Goal: Task Accomplishment & Management: Complete application form

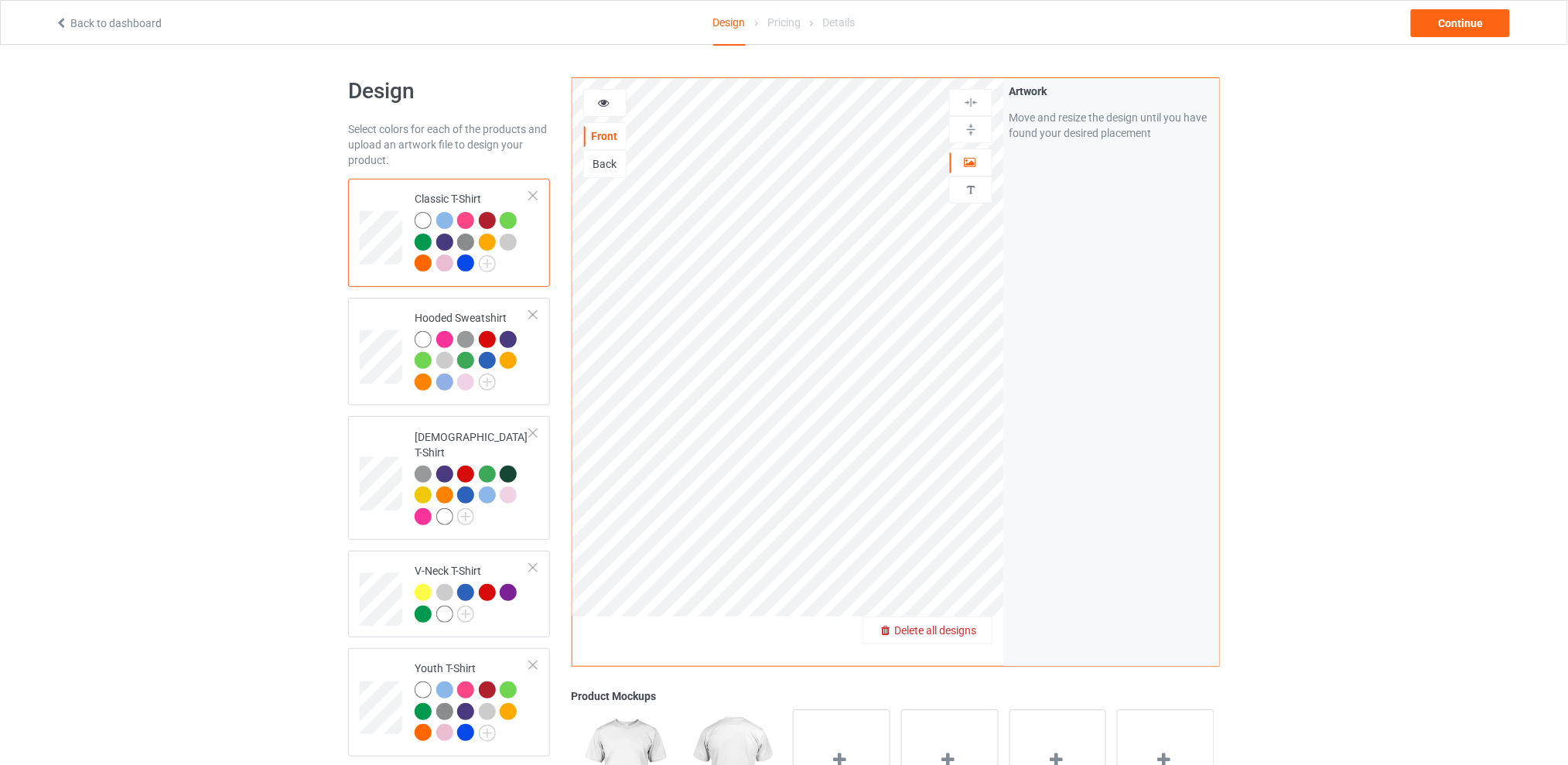
click at [964, 626] on span "Delete all designs" at bounding box center [935, 630] width 82 height 12
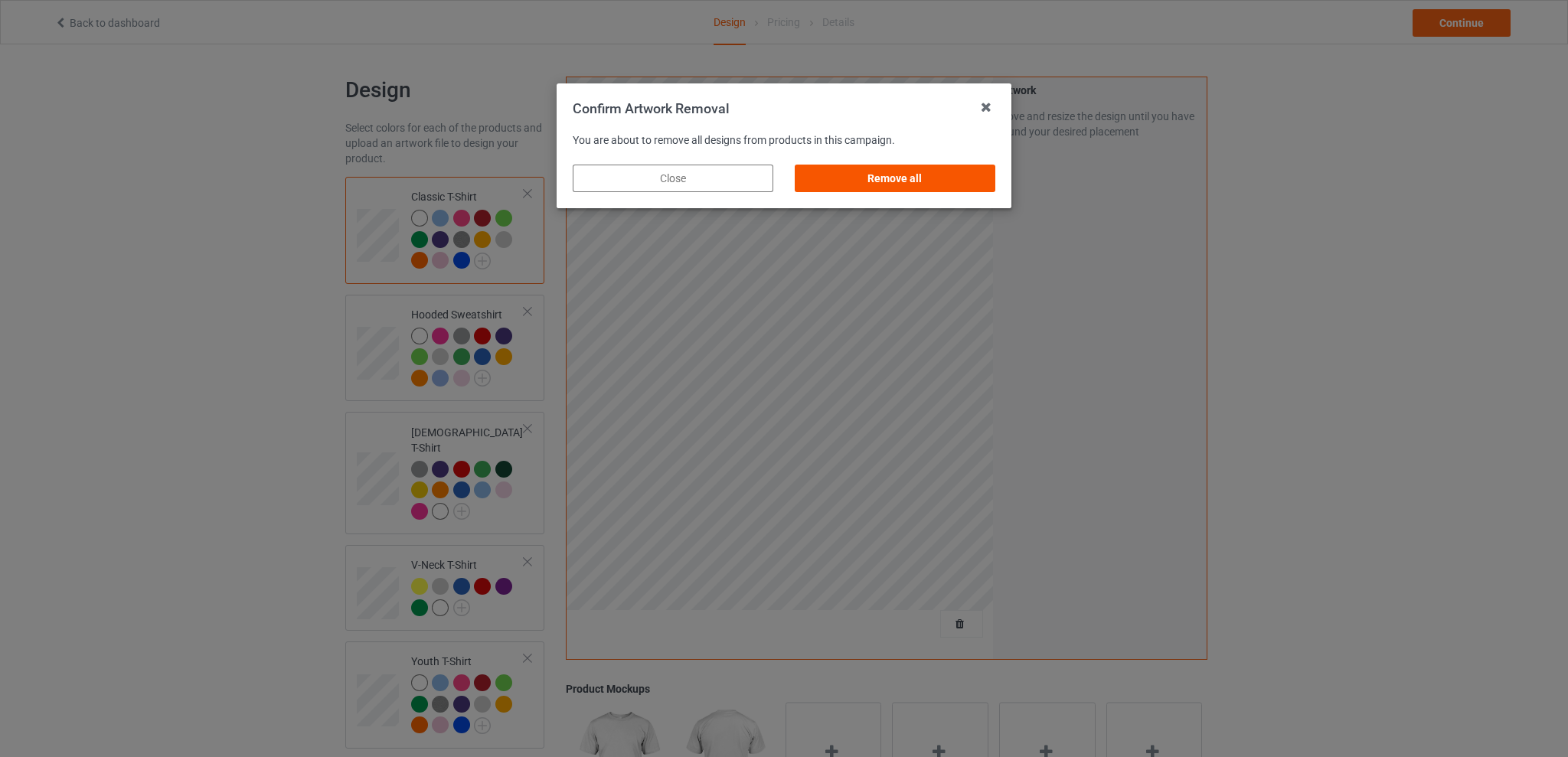
click at [948, 177] on div "Remove all" at bounding box center [895, 178] width 200 height 28
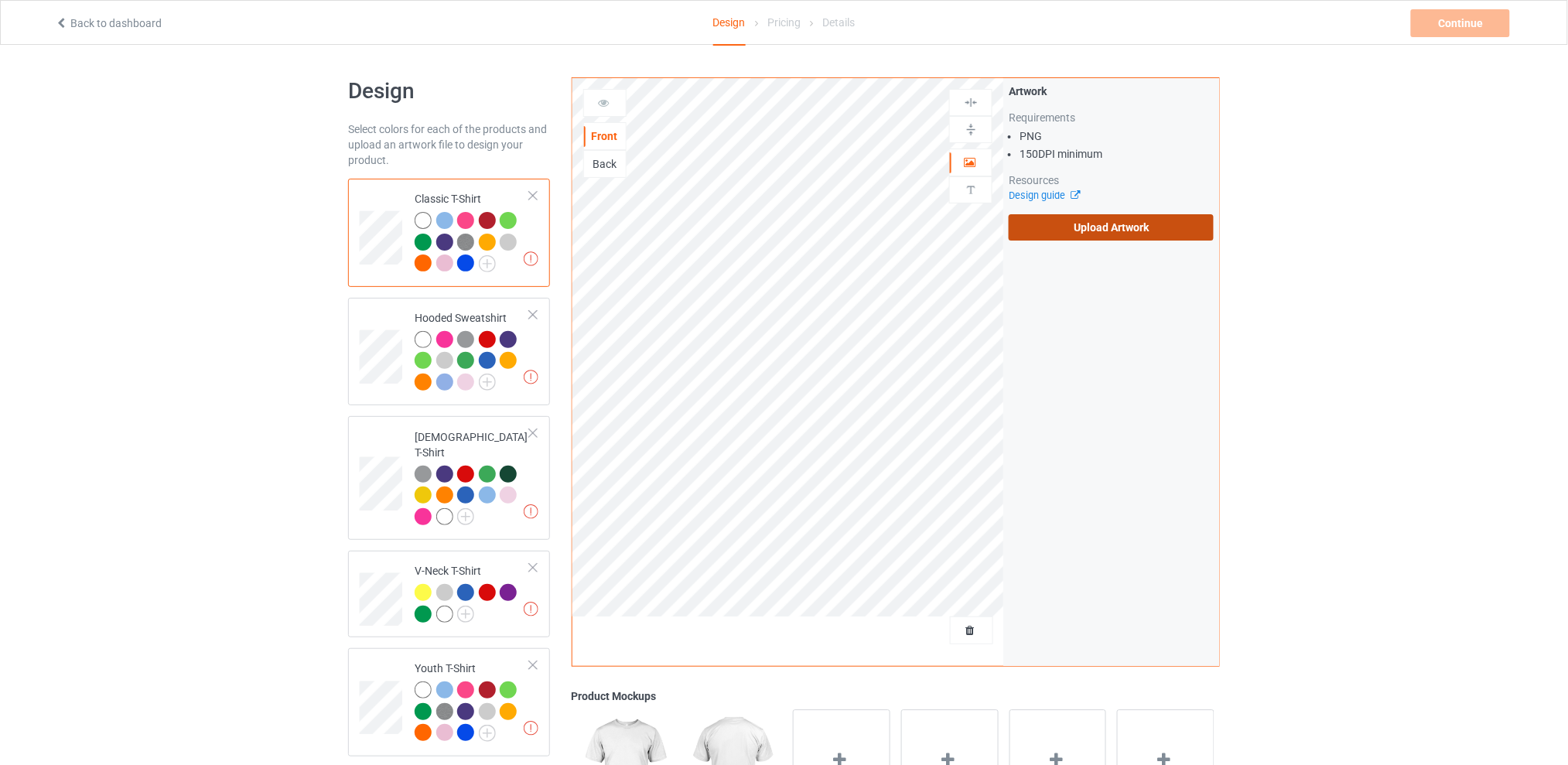
click at [1056, 230] on label "Upload Artwork" at bounding box center [1111, 227] width 205 height 26
click at [0, 0] on input "Upload Artwork" at bounding box center [0, 0] width 0 height 0
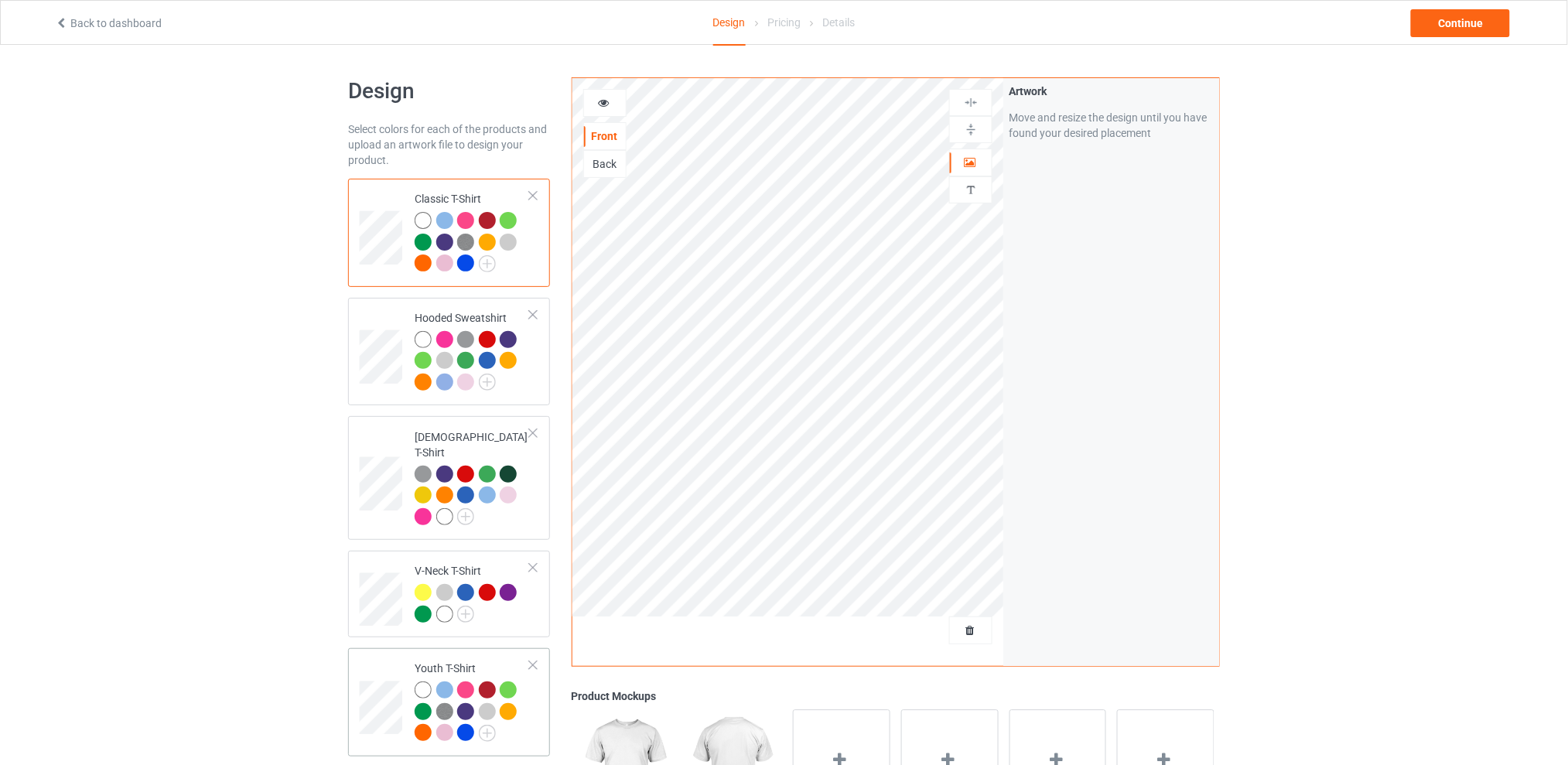
click at [534, 660] on div at bounding box center [532, 665] width 10 height 10
click at [1432, 19] on div "Continue" at bounding box center [1460, 23] width 99 height 28
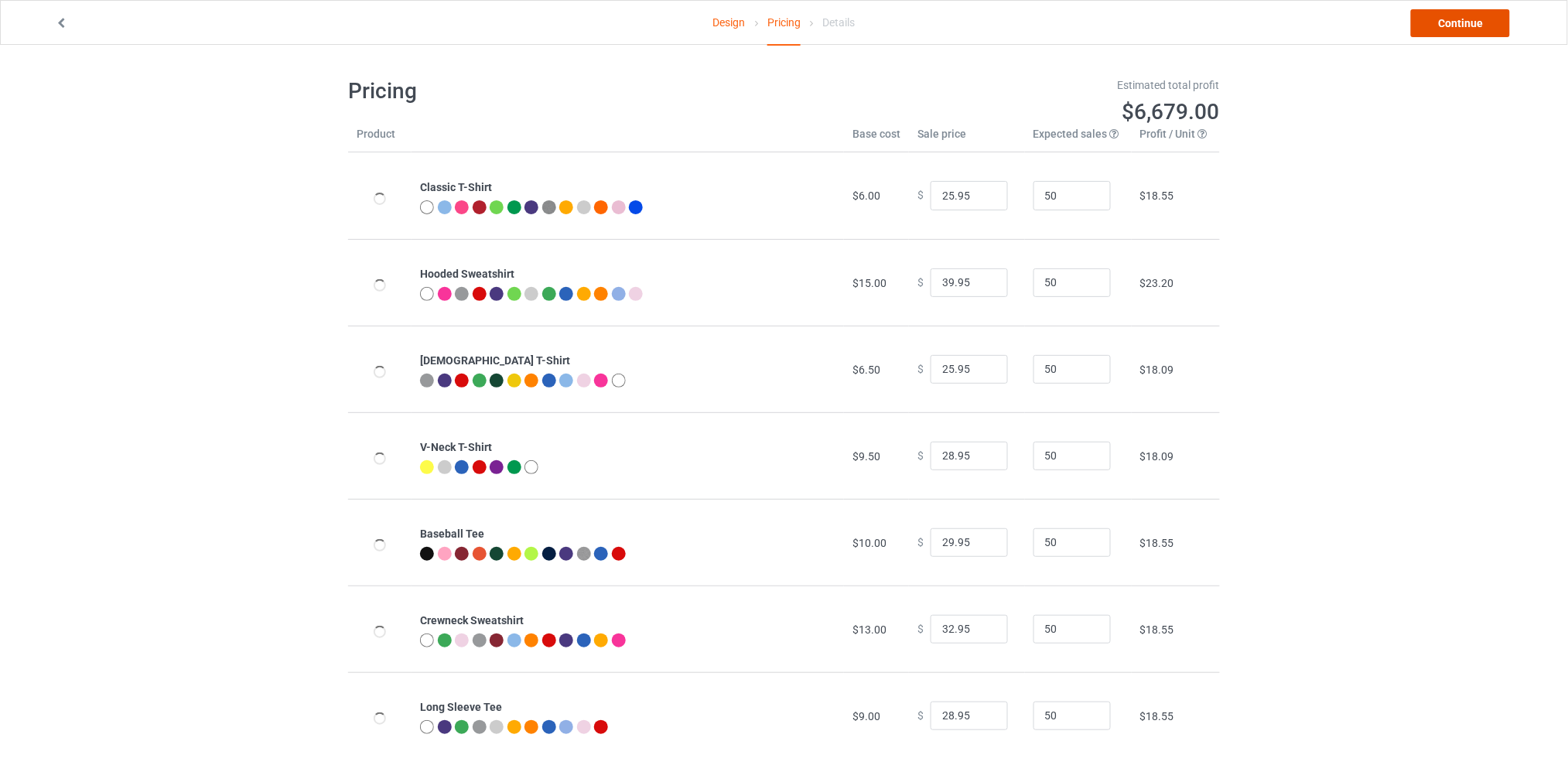
click at [1432, 20] on link "Continue" at bounding box center [1460, 23] width 99 height 28
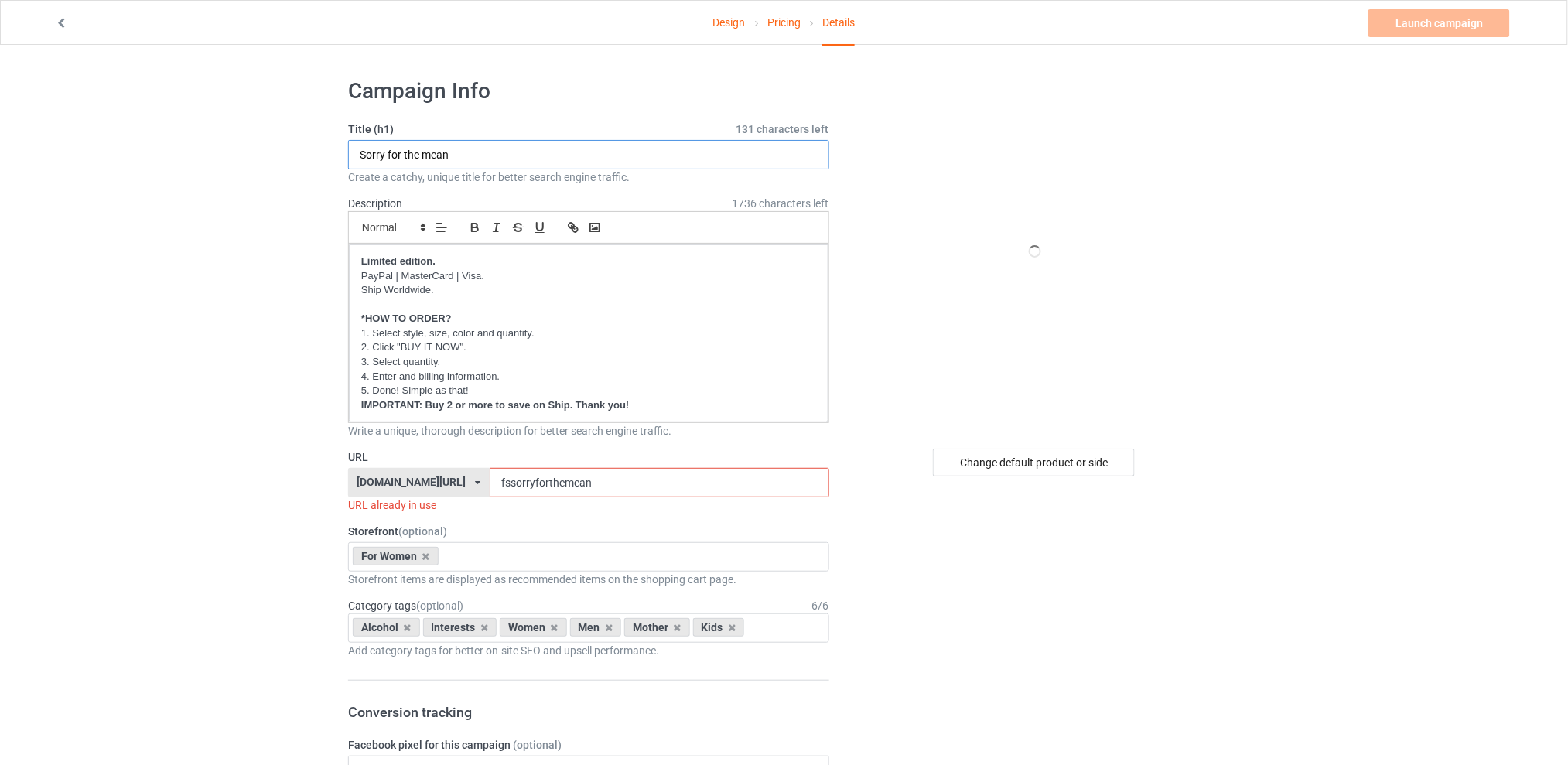
drag, startPoint x: 508, startPoint y: 153, endPoint x: 281, endPoint y: 153, distance: 227.0
click at [1024, 466] on div "Change default product or side" at bounding box center [1033, 462] width 202 height 28
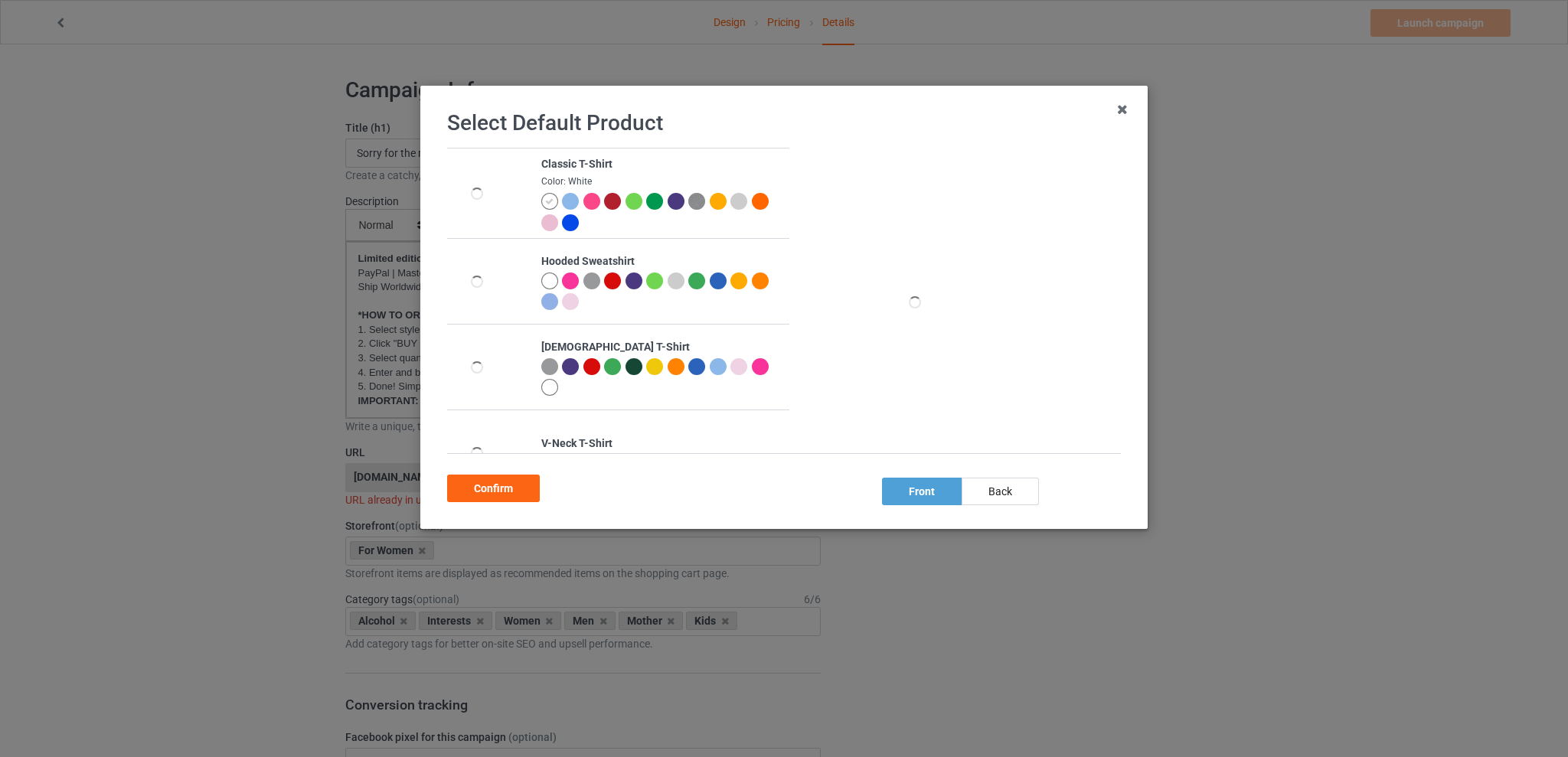
click at [546, 368] on div at bounding box center [549, 366] width 17 height 17
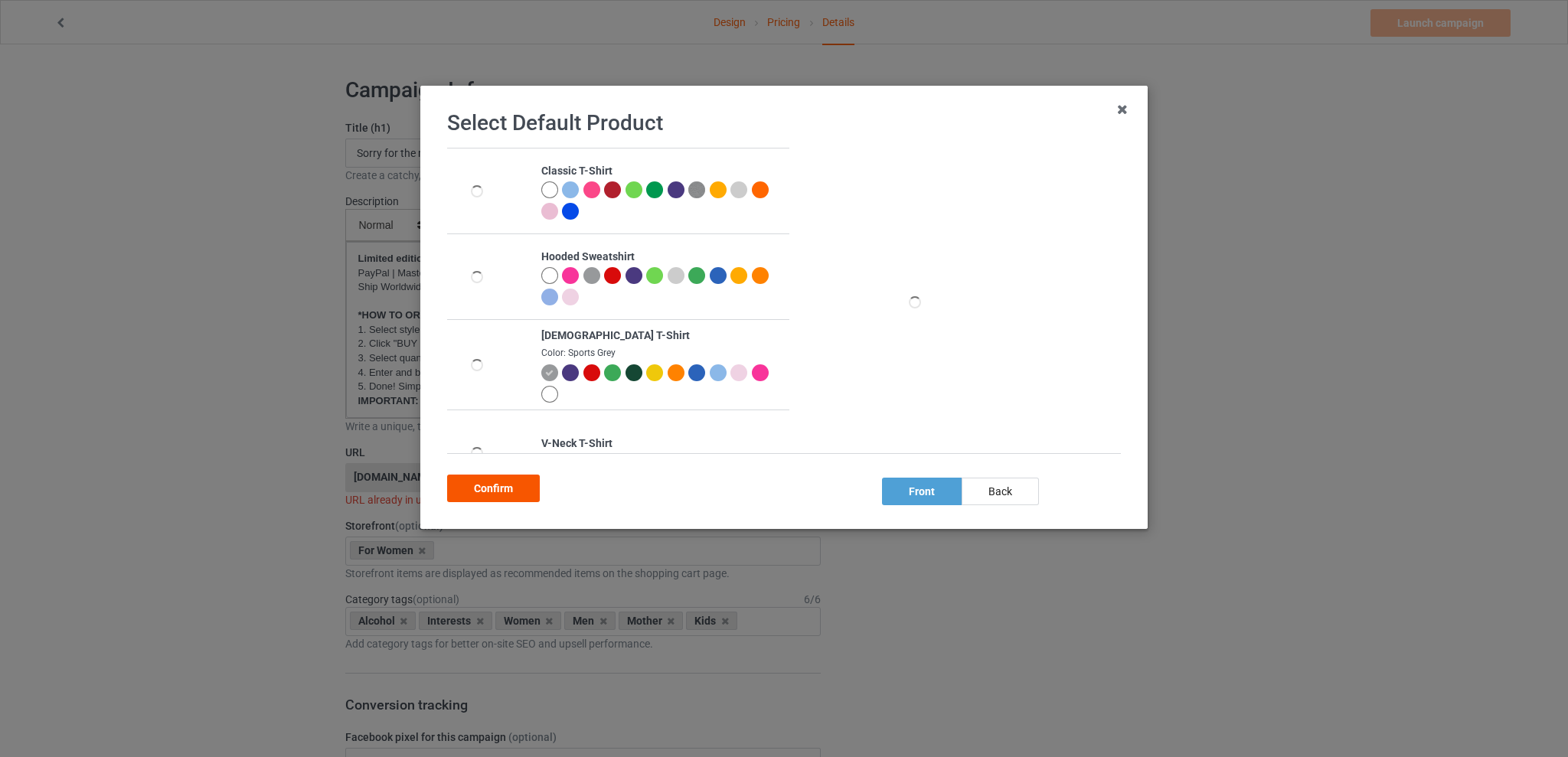
click at [507, 481] on div "Confirm" at bounding box center [494, 488] width 93 height 28
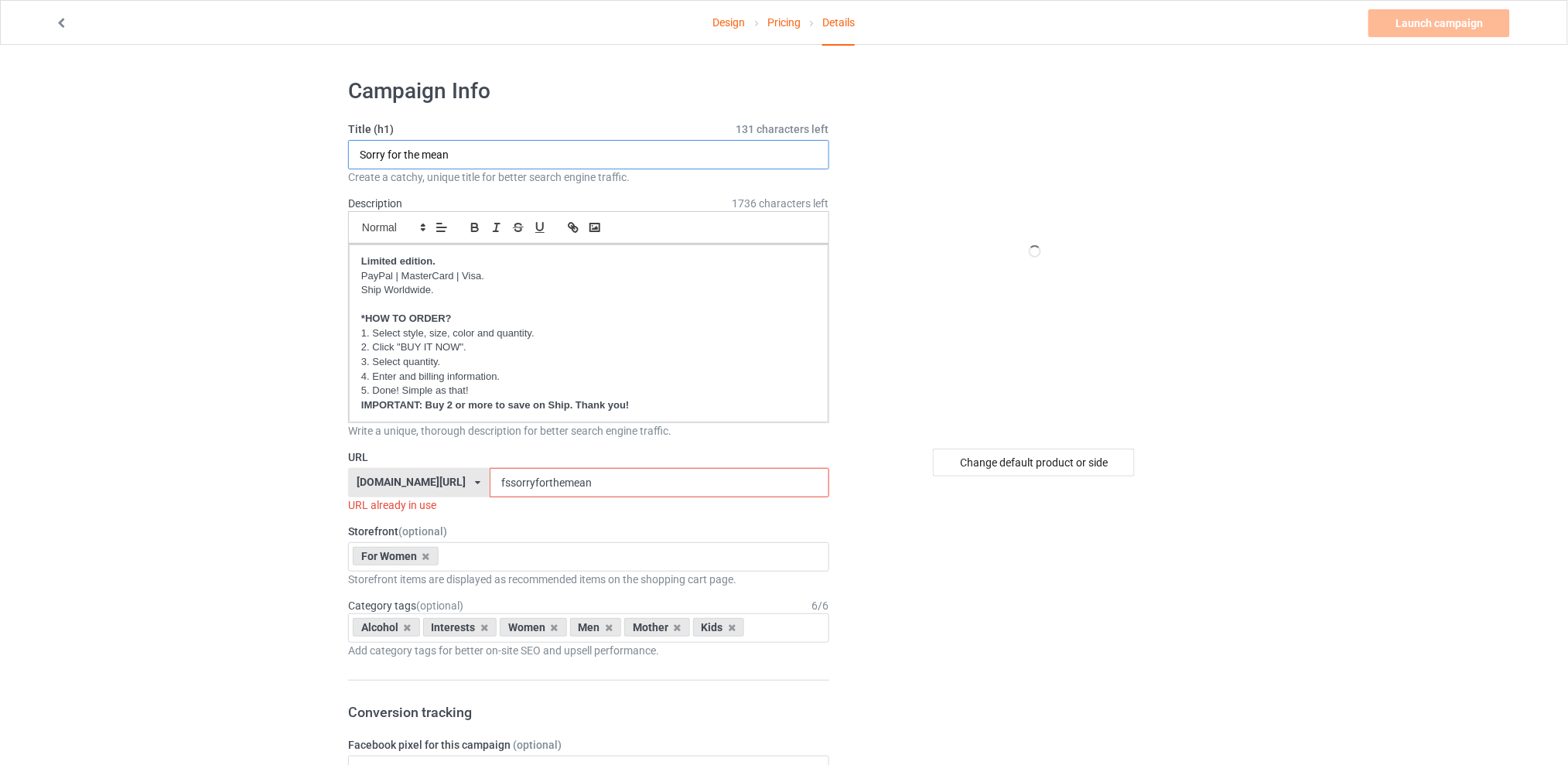
drag, startPoint x: 474, startPoint y: 159, endPoint x: 338, endPoint y: 160, distance: 136.0
type input "I can't argue with my husband"
drag, startPoint x: 608, startPoint y: 483, endPoint x: 484, endPoint y: 483, distance: 124.0
click at [484, 483] on div "[DOMAIN_NAME][URL] [DOMAIN_NAME][URL] [DOMAIN_NAME][URL] [DOMAIN_NAME][URL] 5d7…" at bounding box center [589, 482] width 481 height 30
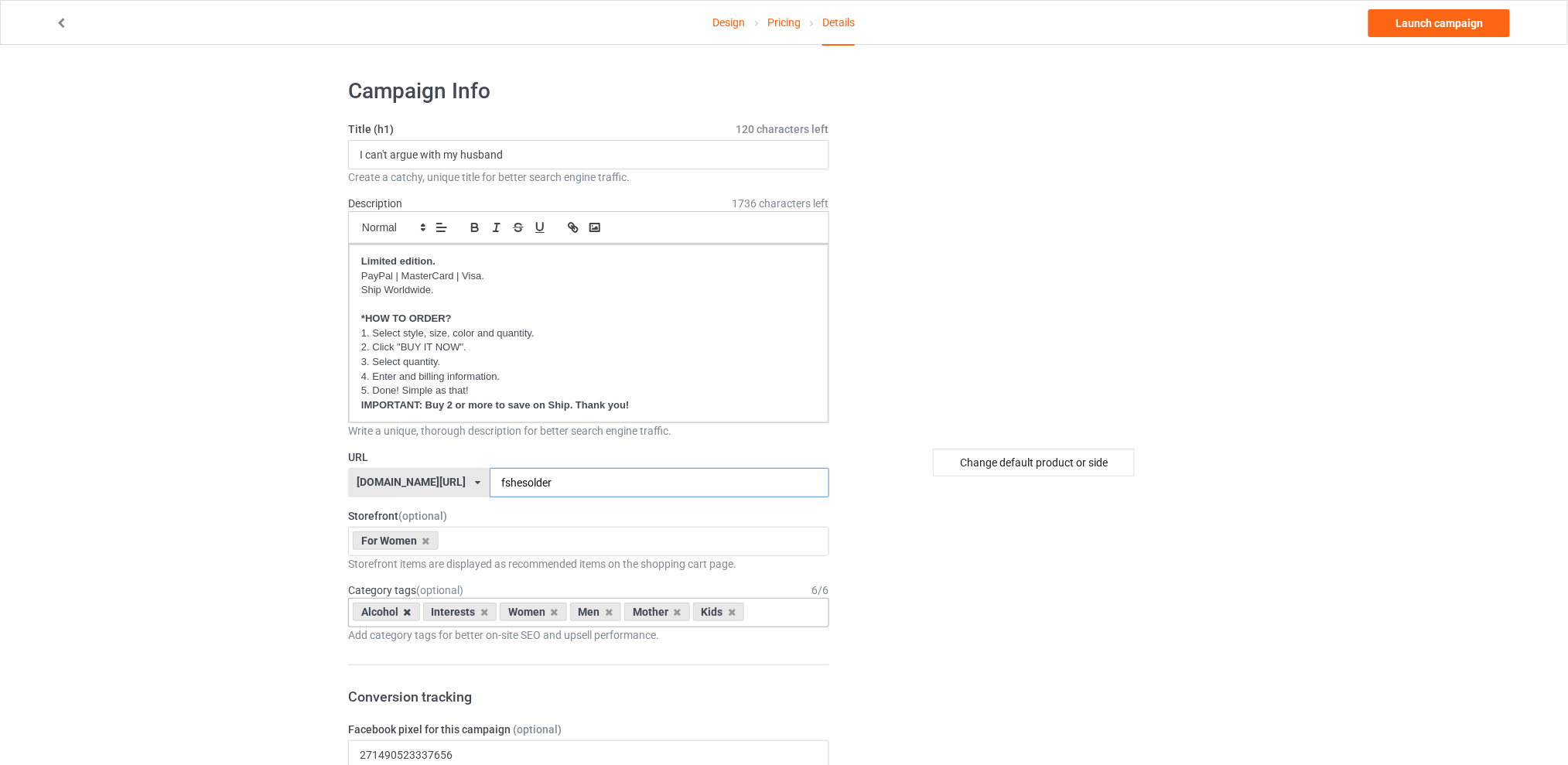
type input "fshesolder"
click at [404, 609] on icon at bounding box center [408, 612] width 8 height 10
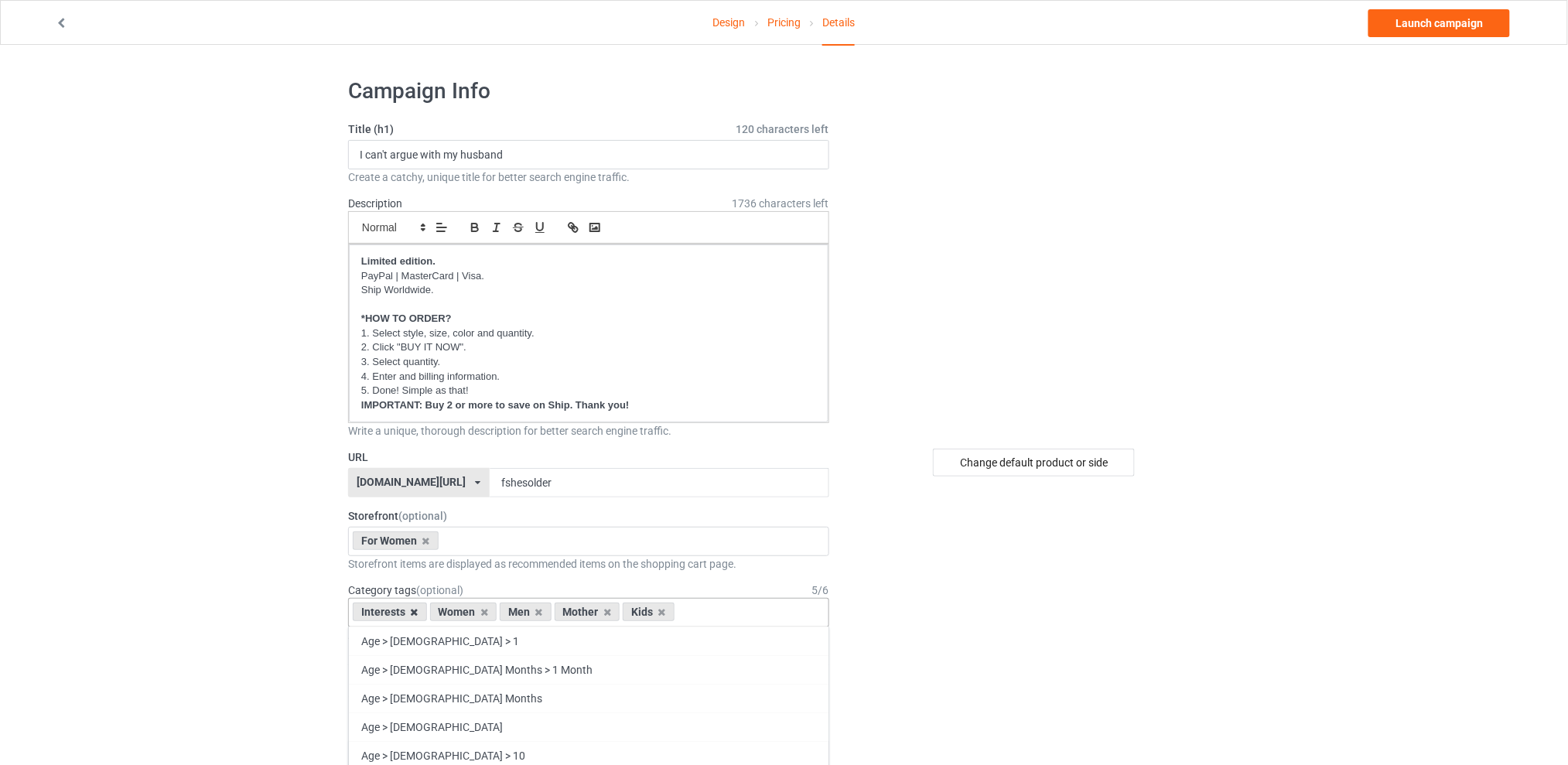
click at [412, 614] on icon at bounding box center [415, 612] width 8 height 10
click at [462, 614] on icon at bounding box center [462, 612] width 8 height 10
click at [475, 612] on icon at bounding box center [476, 612] width 8 height 10
click at [461, 611] on icon at bounding box center [462, 612] width 8 height 10
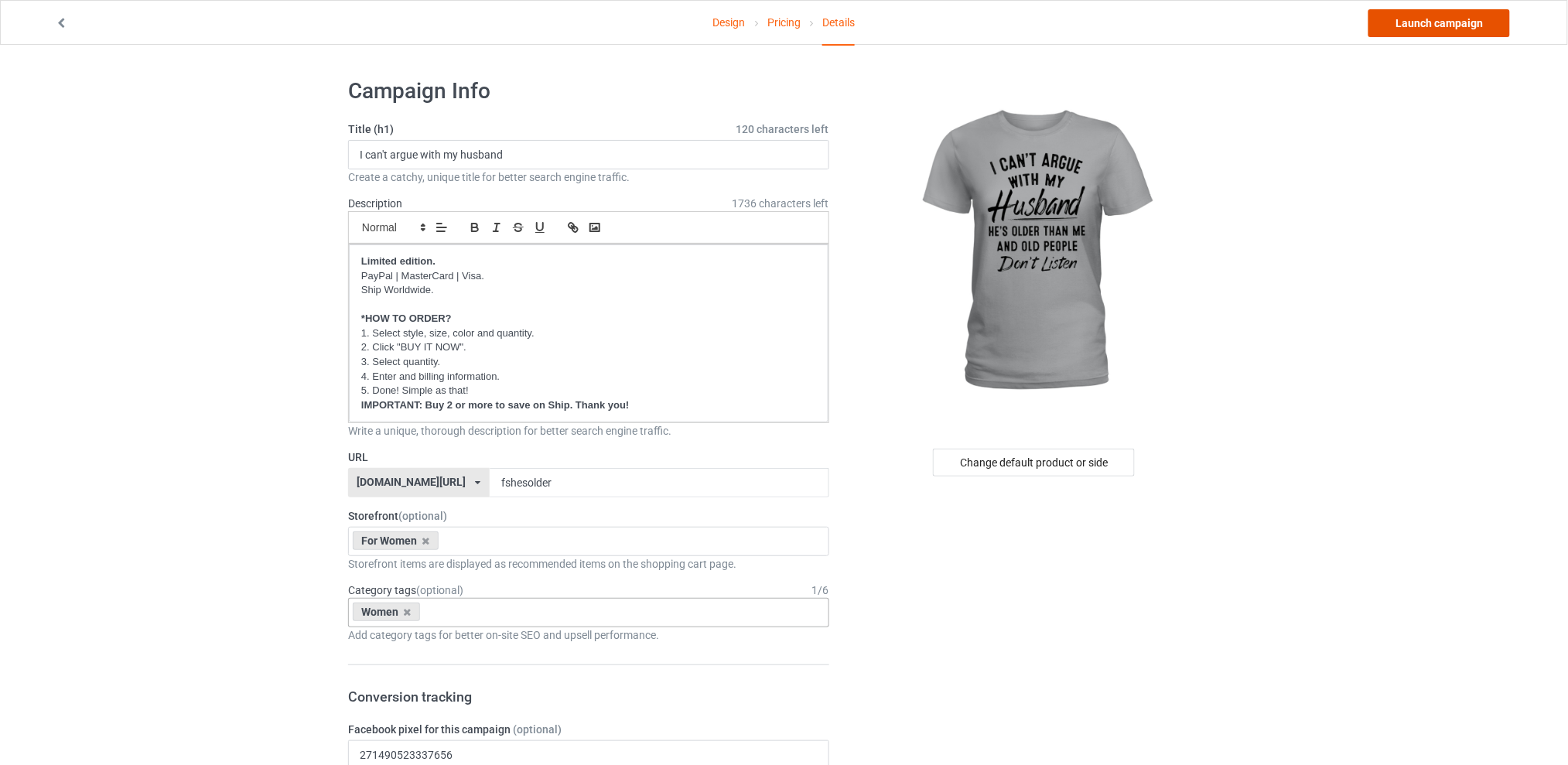
click at [1447, 19] on link "Launch campaign" at bounding box center [1440, 23] width 141 height 28
